Goal: Task Accomplishment & Management: Use online tool/utility

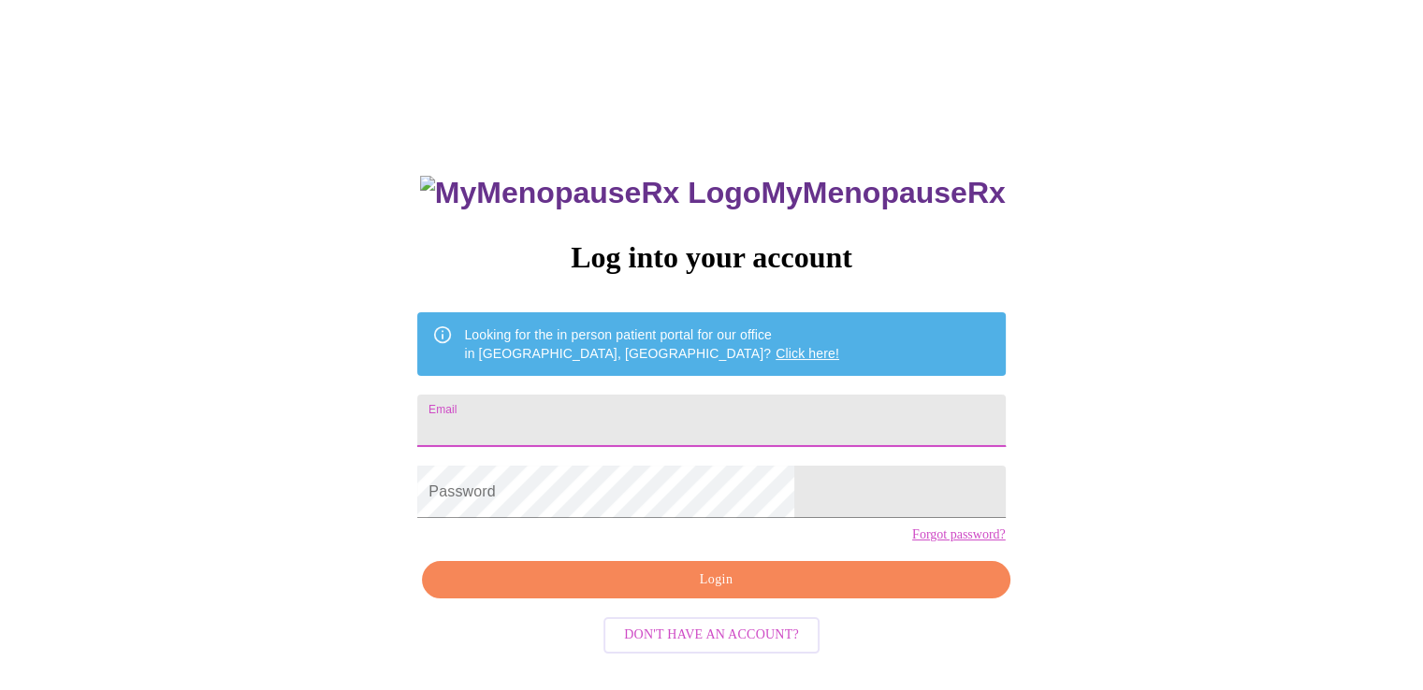
click at [572, 406] on input "Email" at bounding box center [710, 421] width 587 height 52
type input "[EMAIL_ADDRESS][DOMAIN_NAME]"
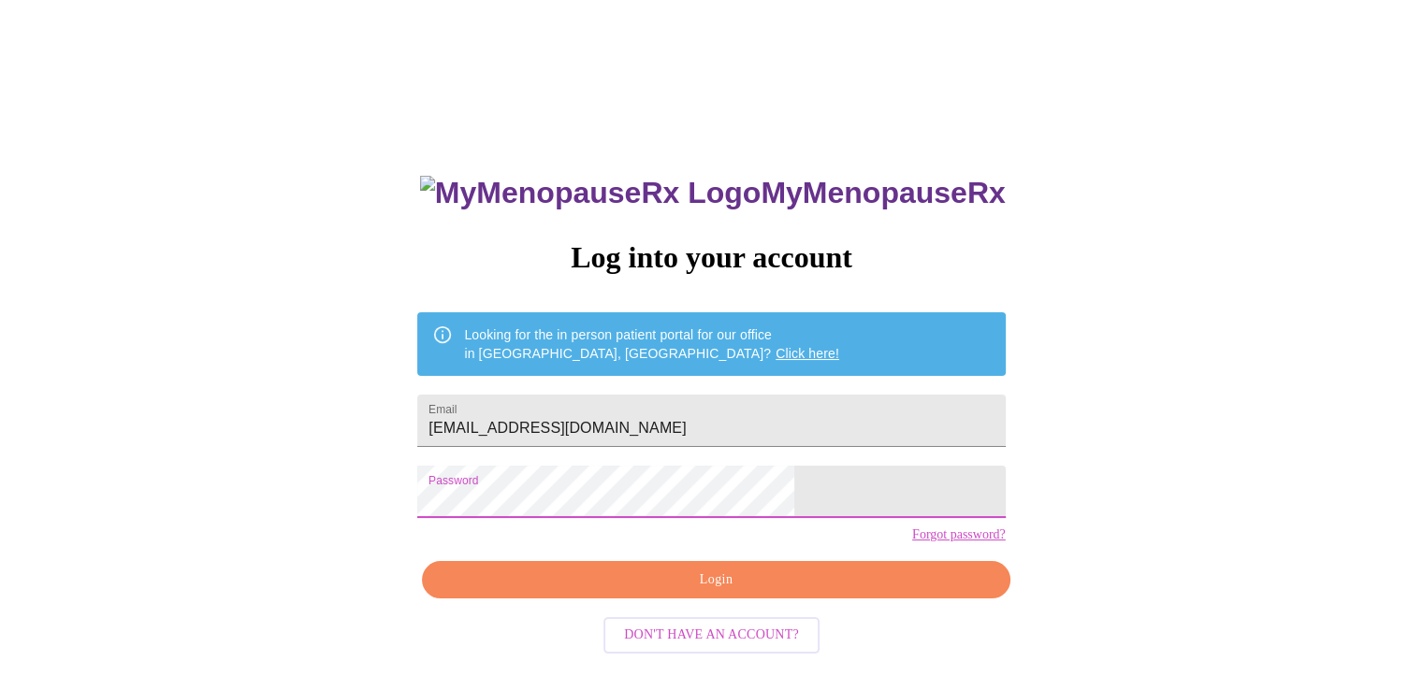
click at [727, 592] on span "Login" at bounding box center [715, 580] width 544 height 23
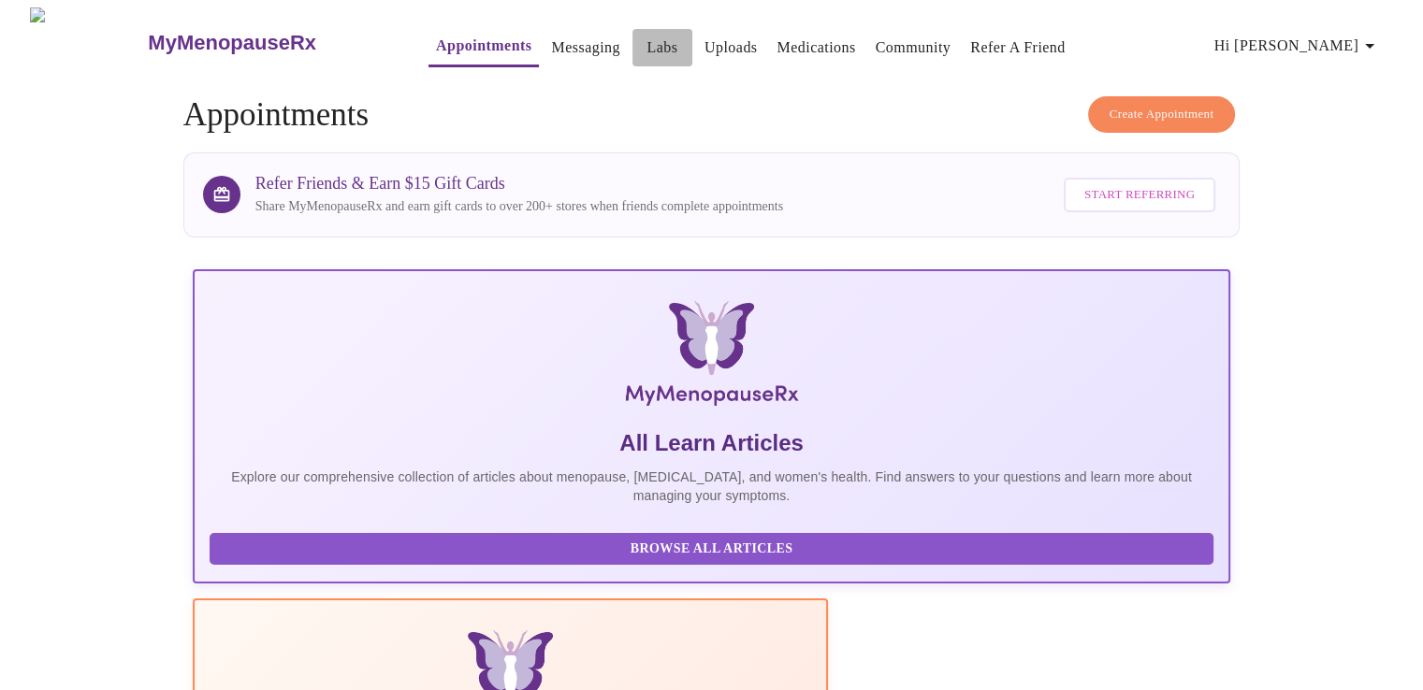
click at [646, 42] on link "Labs" at bounding box center [661, 48] width 31 height 26
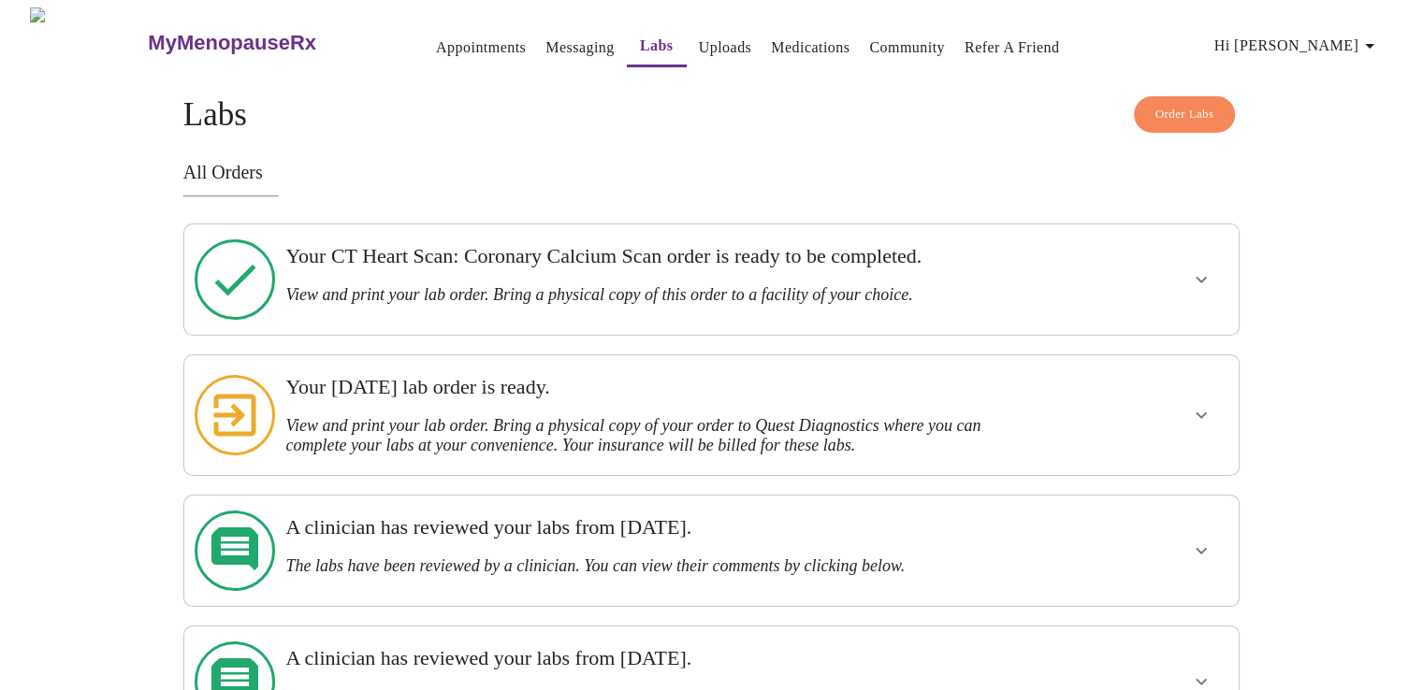
click at [525, 416] on h3 "View and print your lab order. Bring a physical copy of your order to Quest Dia…" at bounding box center [660, 435] width 750 height 39
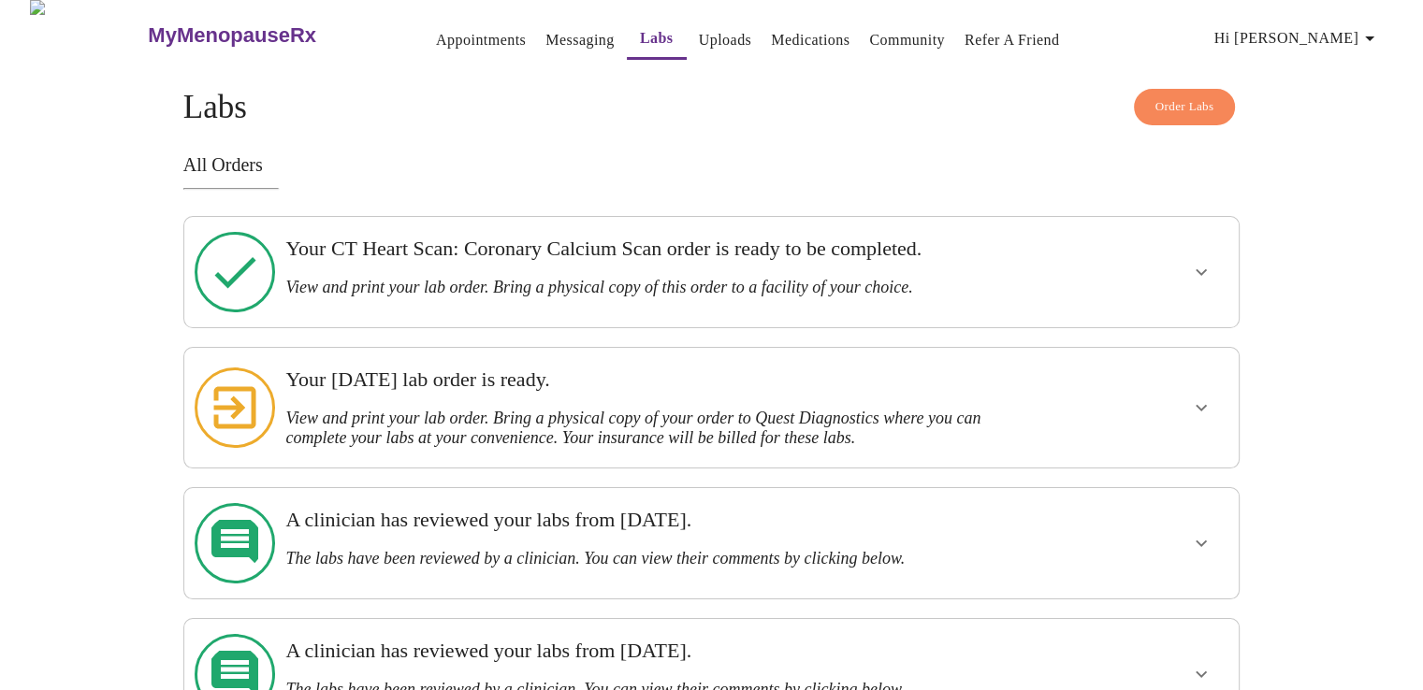
scroll to position [9, 0]
click at [699, 31] on link "Uploads" at bounding box center [725, 38] width 53 height 26
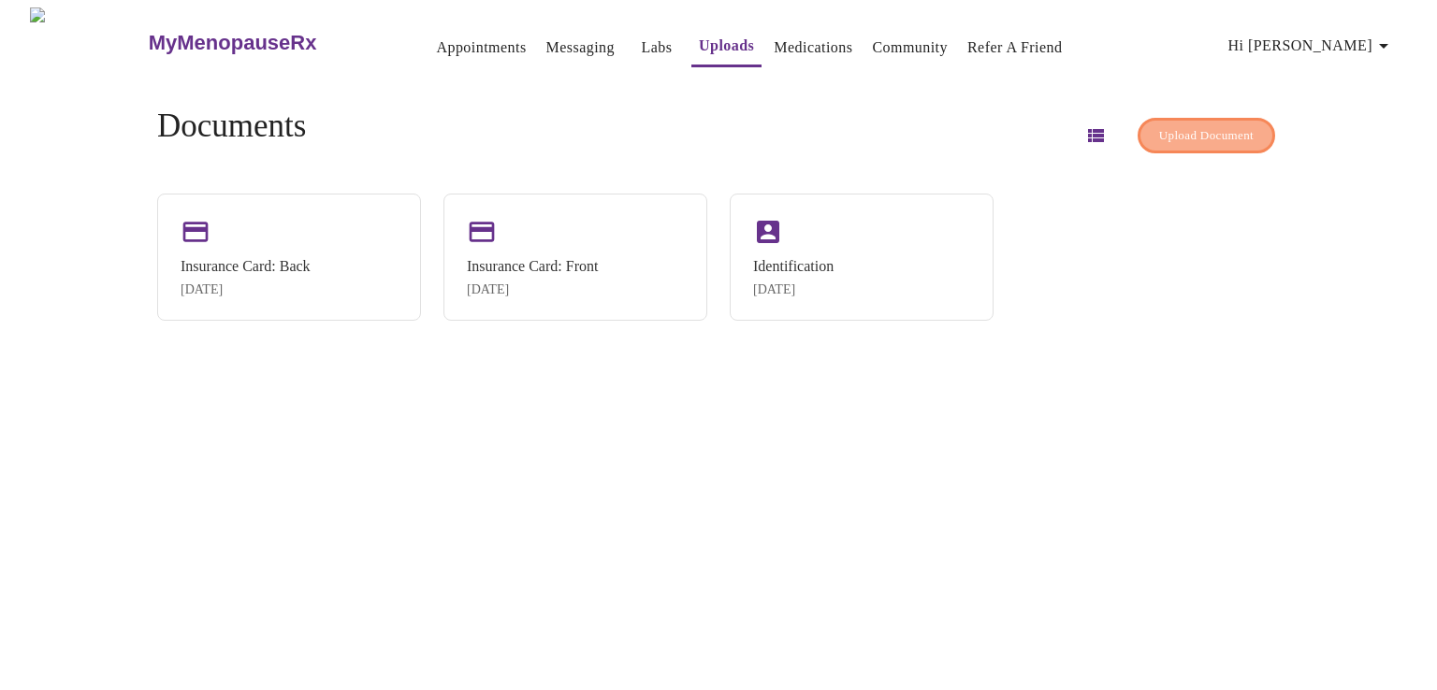
click at [1164, 125] on span "Upload Document" at bounding box center [1206, 136] width 94 height 22
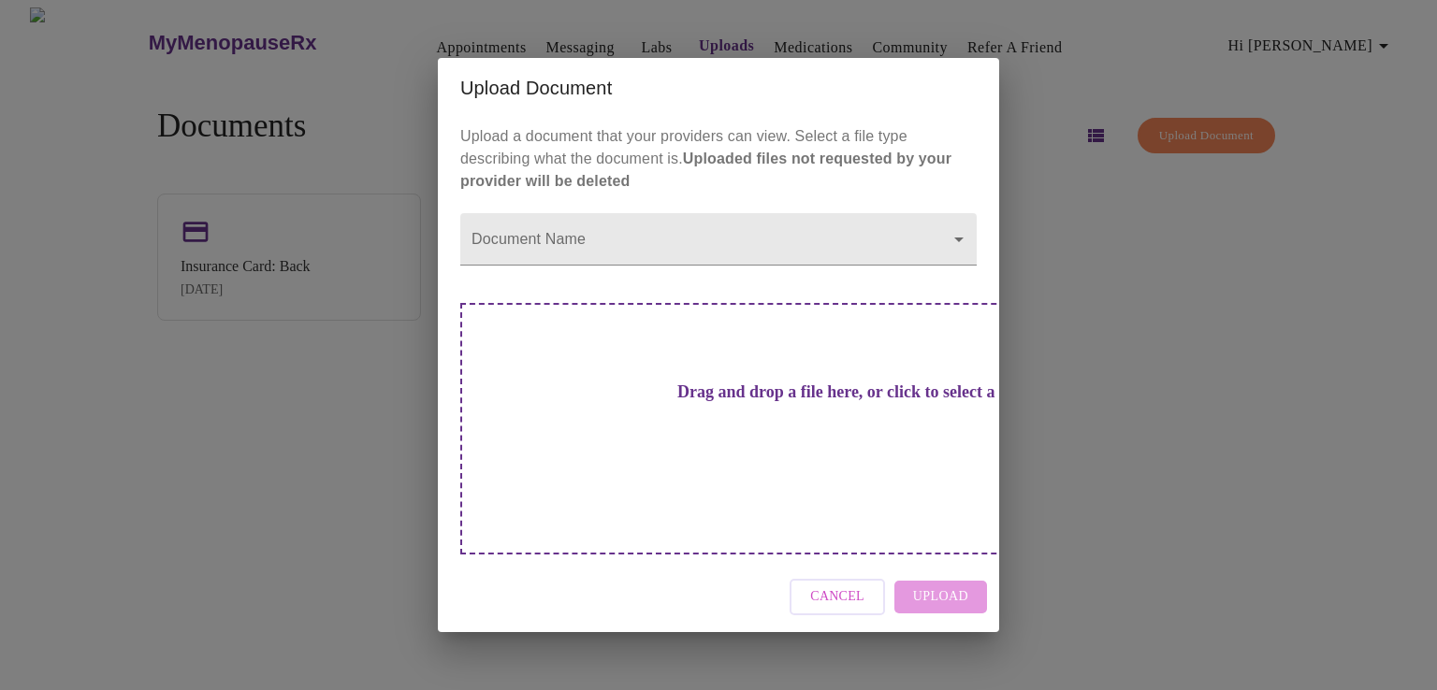
click at [591, 364] on div "Drag and drop a file here, or click to select a file" at bounding box center [849, 429] width 778 height 252
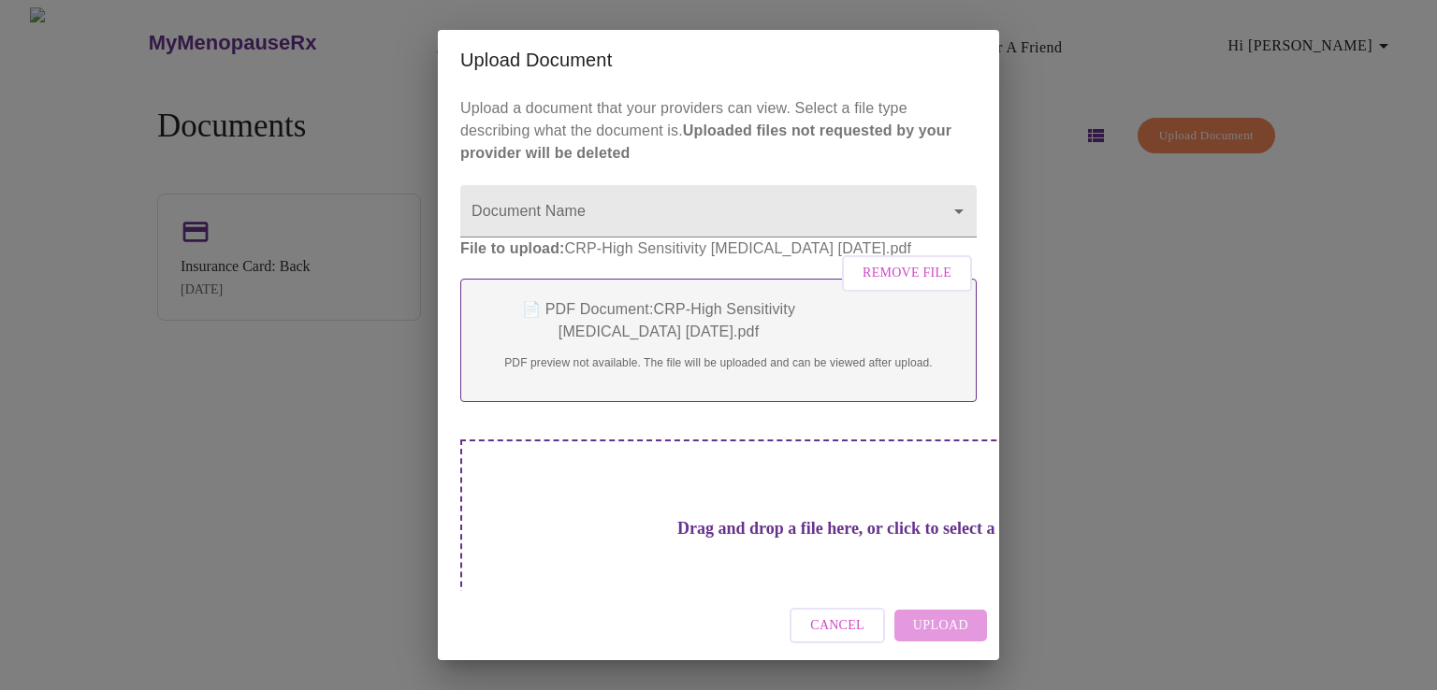
click at [762, 533] on h3 "Drag and drop a file here, or click to select a file" at bounding box center [849, 529] width 516 height 20
click at [936, 633] on div "Cancel Upload" at bounding box center [718, 626] width 561 height 70
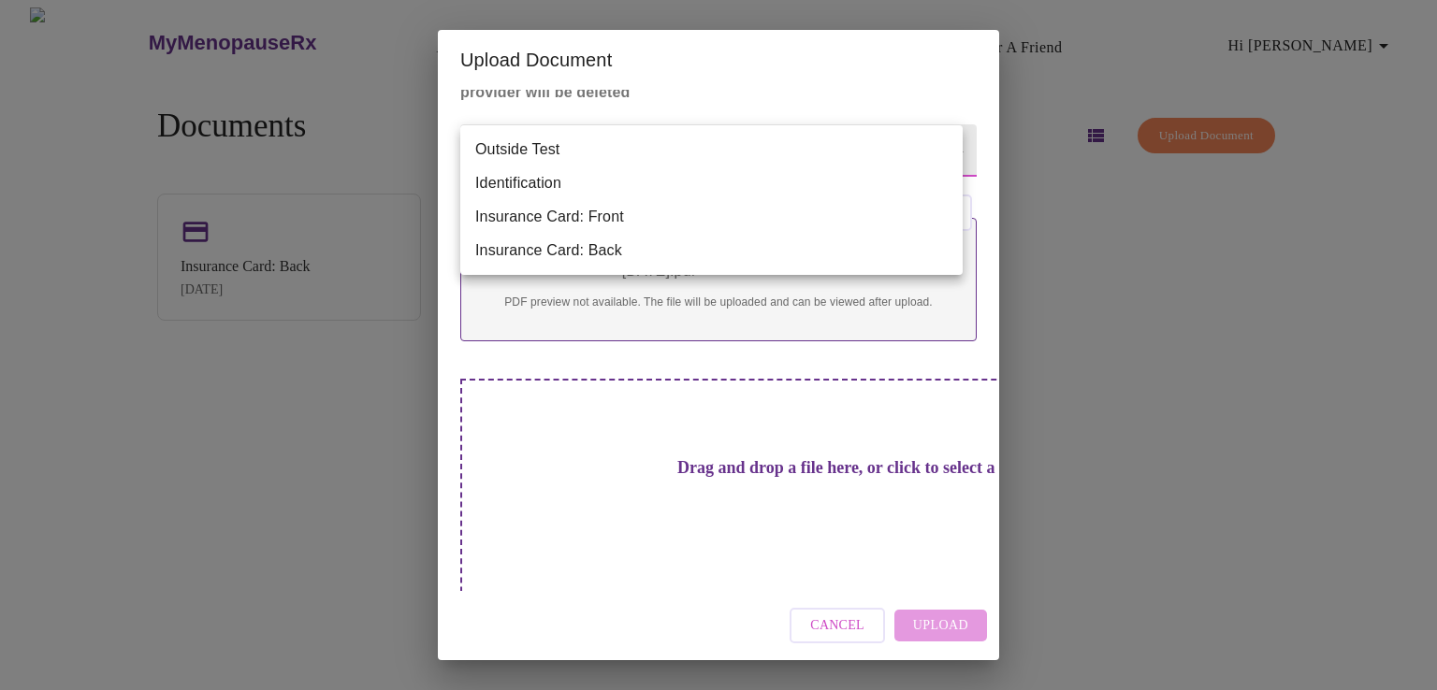
click at [540, 143] on body "MyMenopauseRx Appointments Messaging Labs Uploads Medications Community Refer a…" at bounding box center [718, 352] width 1422 height 690
click at [543, 142] on li "Outside Test" at bounding box center [711, 150] width 502 height 34
type input "Outside Test"
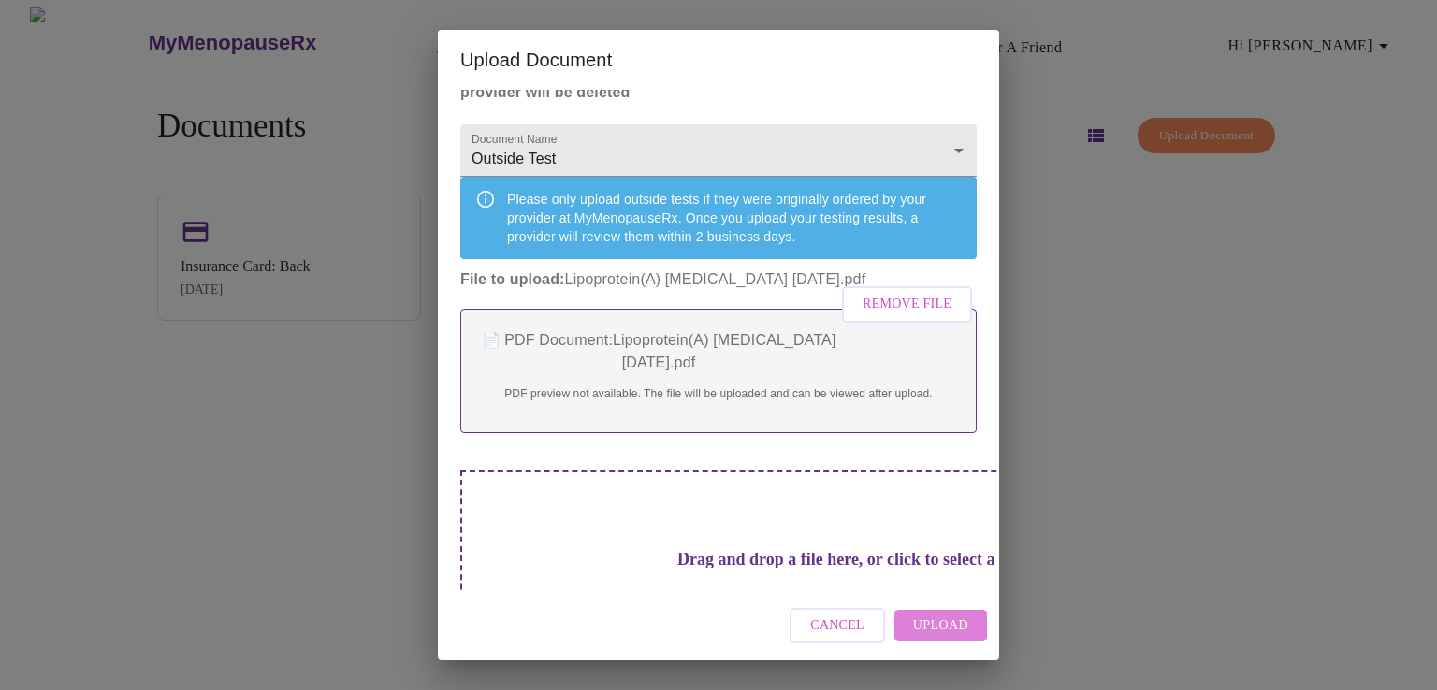
click at [945, 623] on span "Upload" at bounding box center [940, 626] width 55 height 23
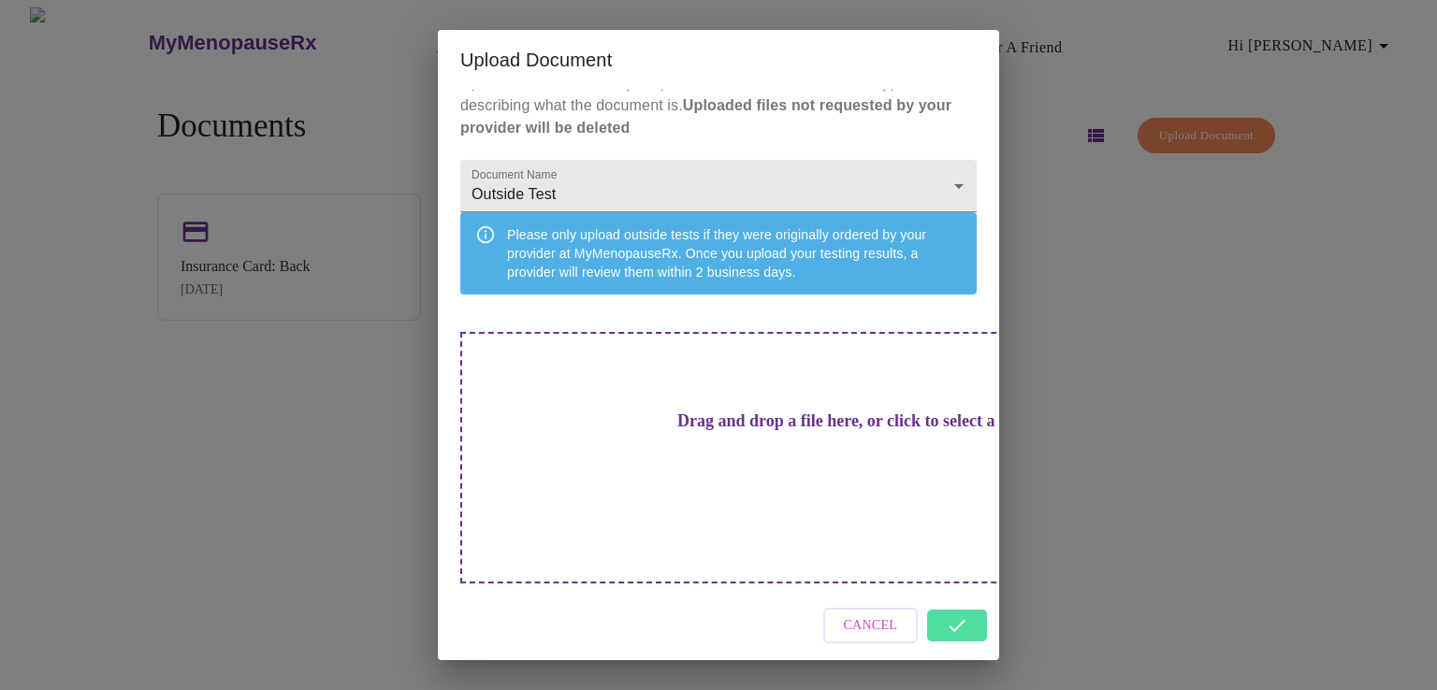
scroll to position [0, 0]
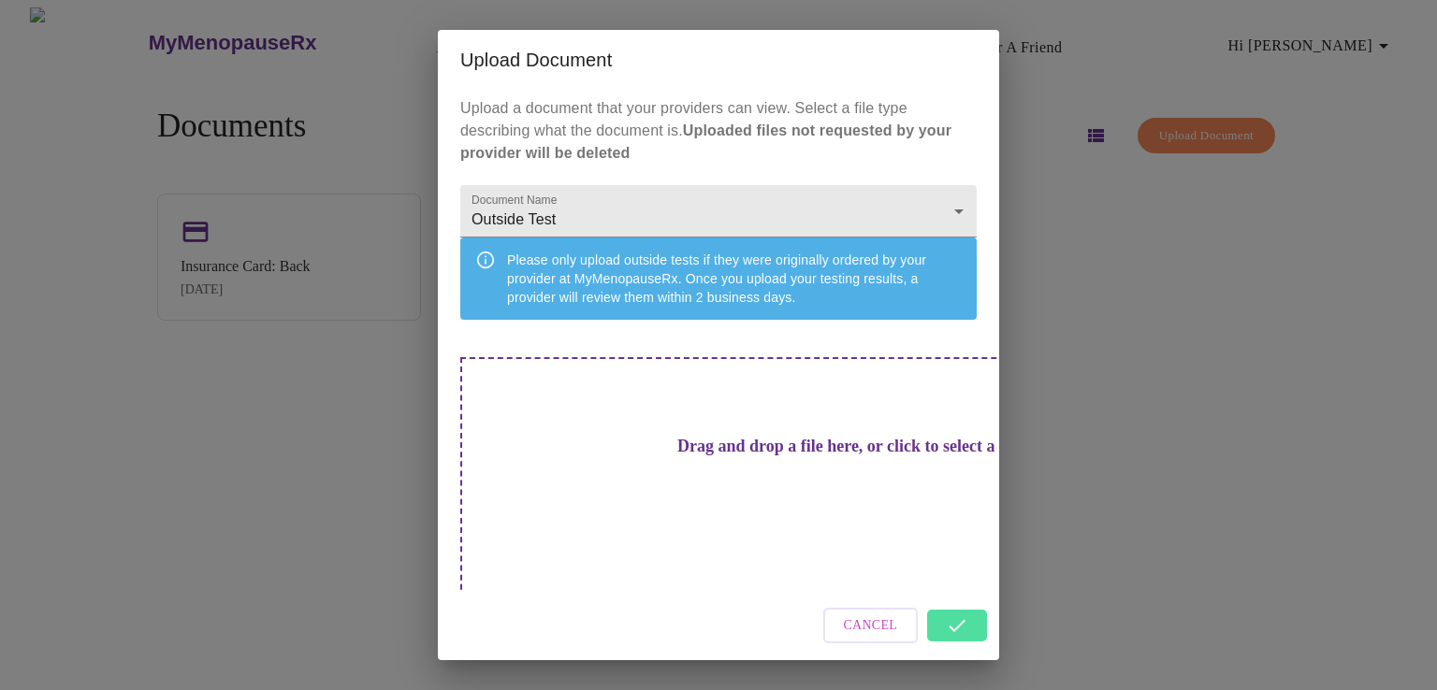
click at [807, 456] on h3 "Drag and drop a file here, or click to select a file" at bounding box center [849, 447] width 516 height 20
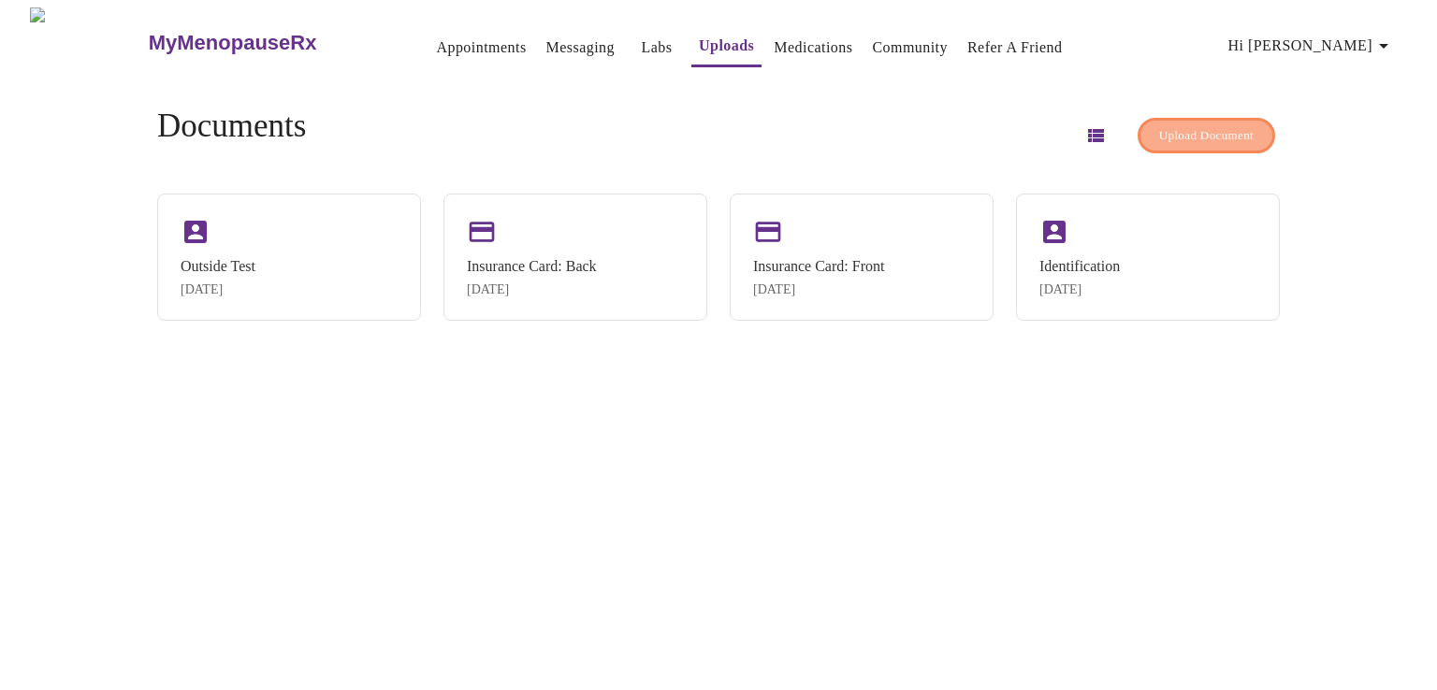
click at [1170, 127] on span "Upload Document" at bounding box center [1206, 136] width 94 height 22
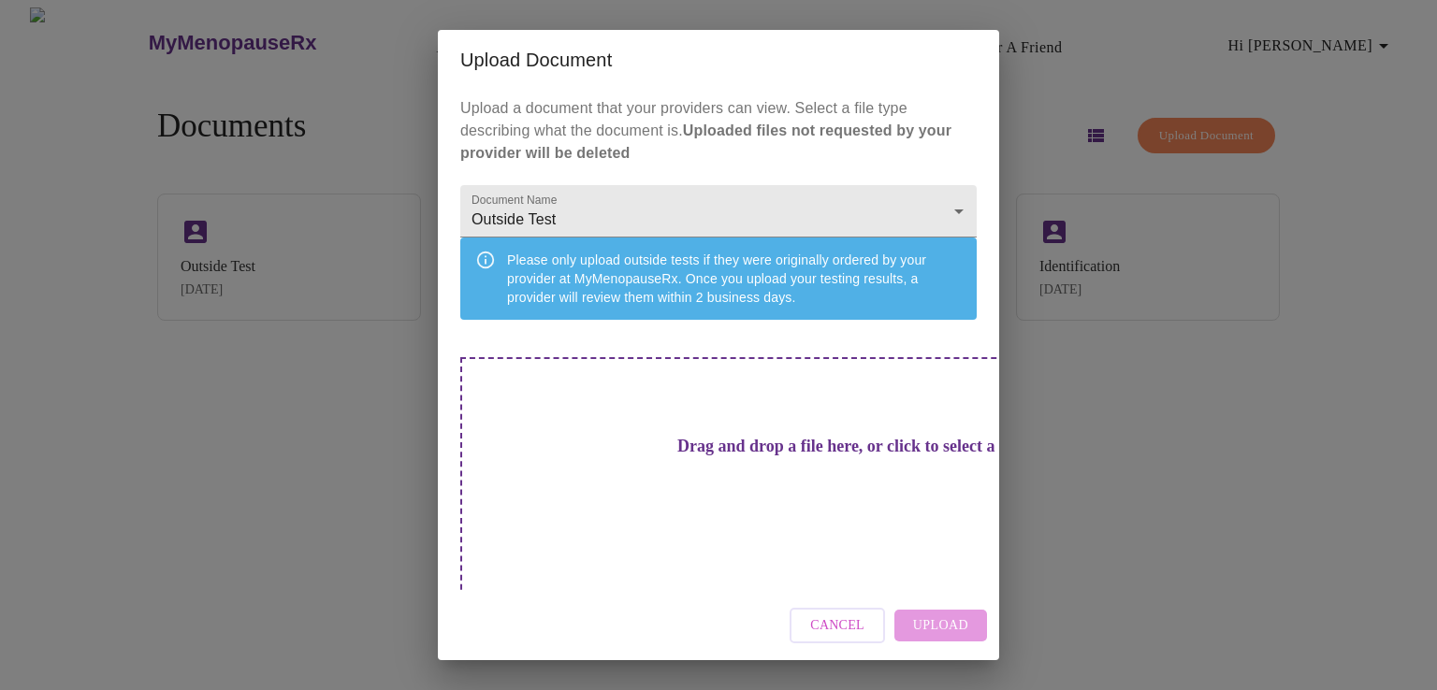
click at [665, 491] on div "Drag and drop a file here, or click to select a file" at bounding box center [849, 483] width 778 height 252
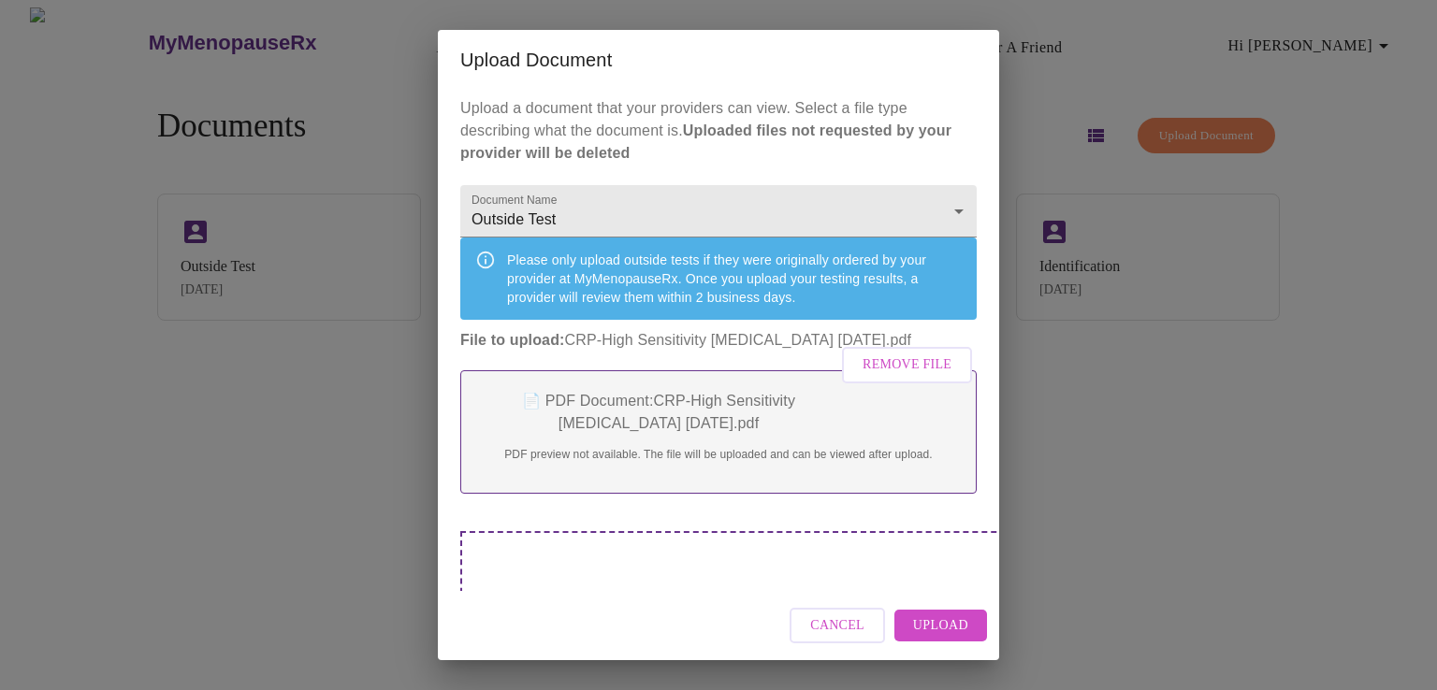
scroll to position [94, 0]
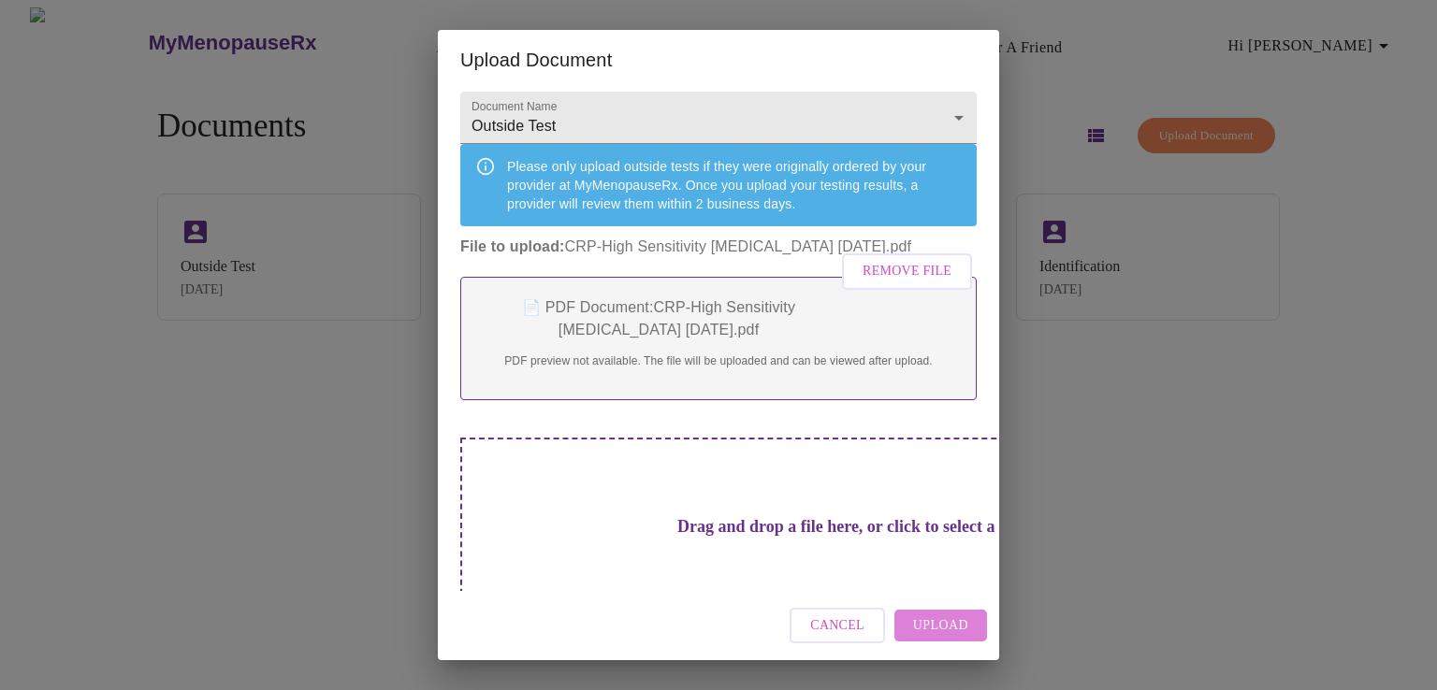
click at [938, 618] on span "Upload" at bounding box center [940, 626] width 55 height 23
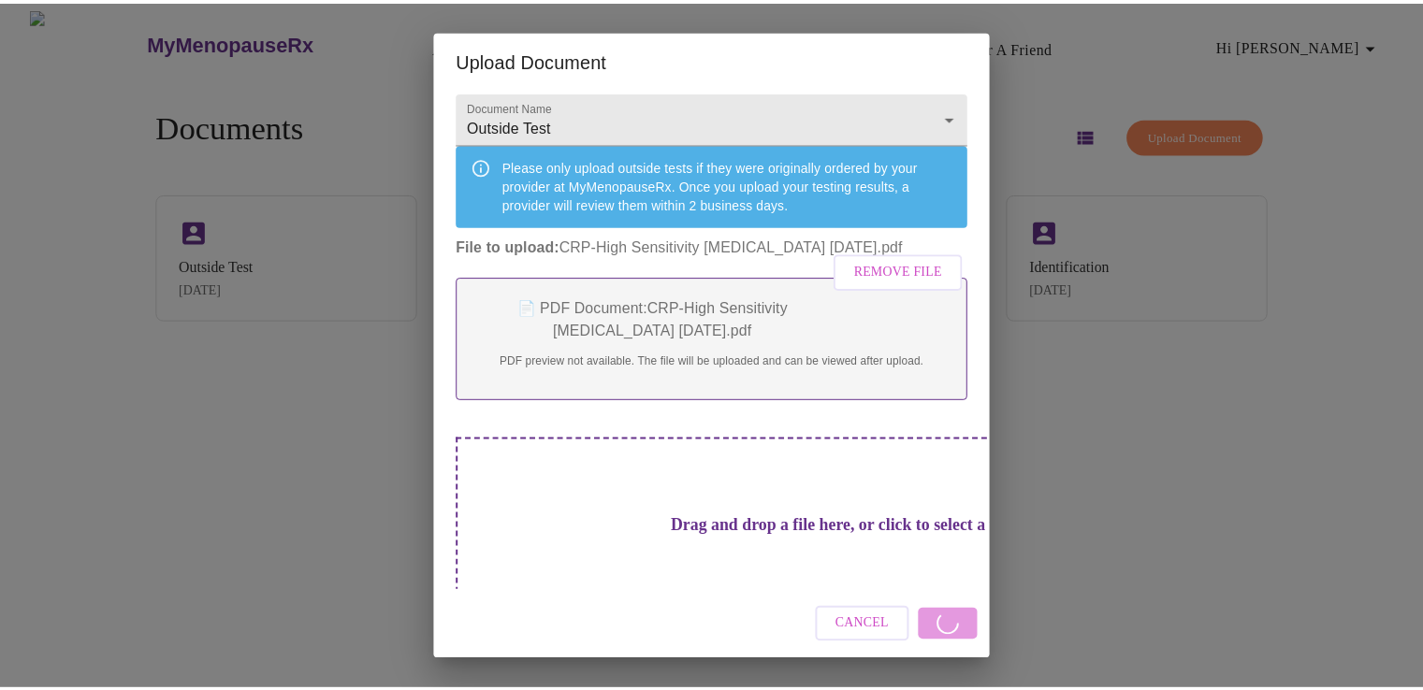
scroll to position [0, 0]
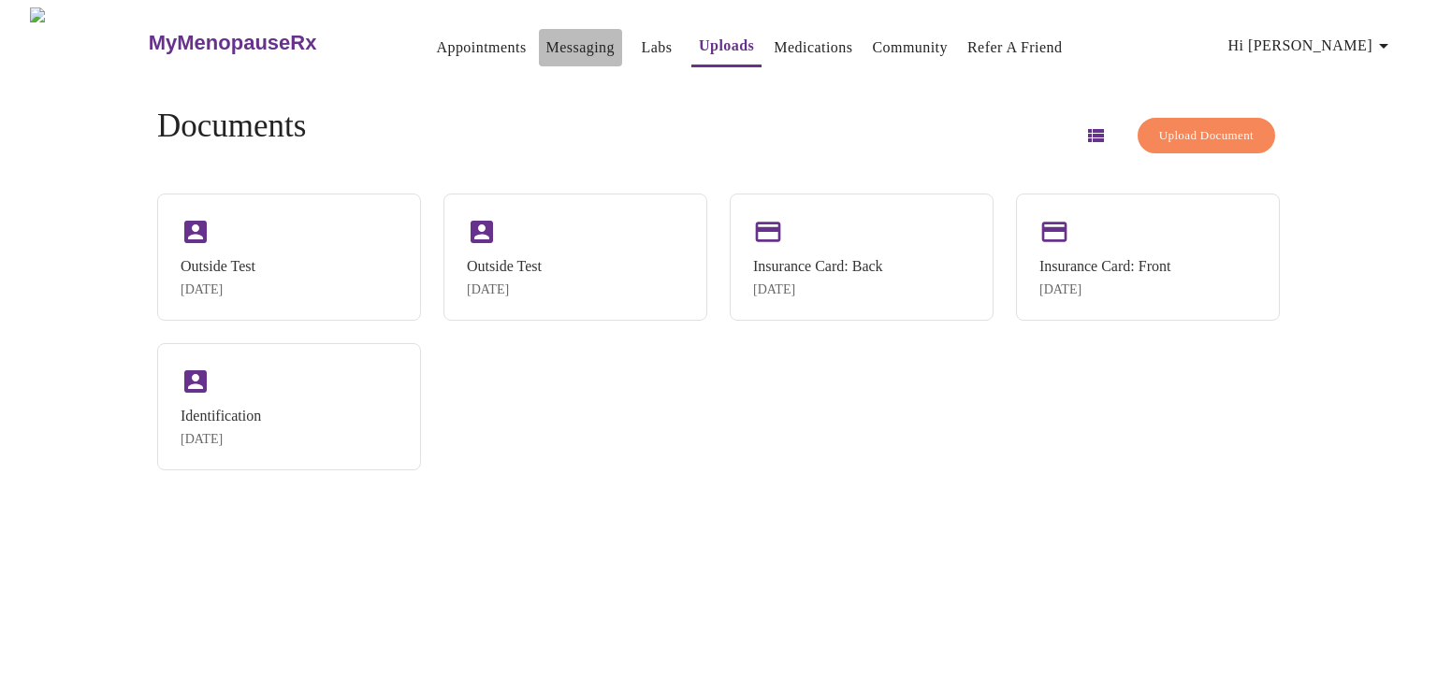
click at [546, 47] on link "Messaging" at bounding box center [580, 48] width 68 height 26
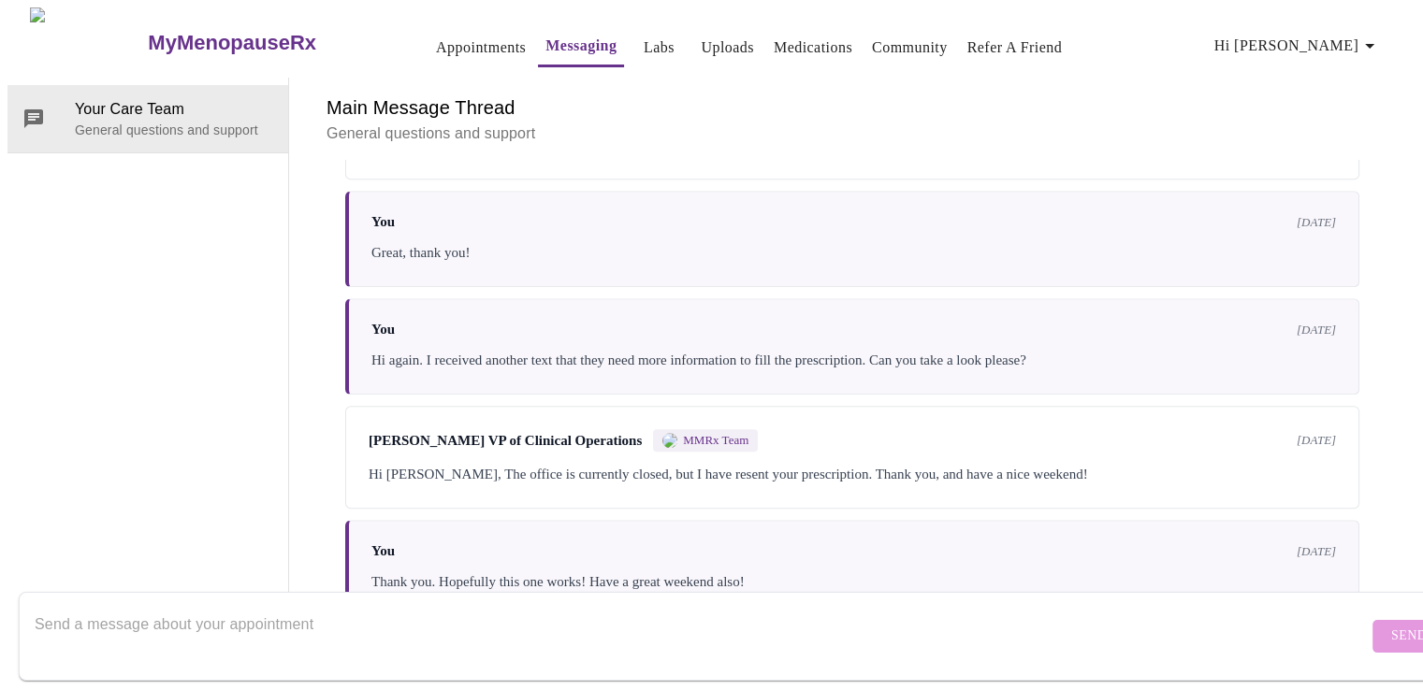
scroll to position [1392, 0]
click at [374, 606] on textarea "Send a message about your appointment" at bounding box center [701, 636] width 1333 height 60
